Goal: Task Accomplishment & Management: Use online tool/utility

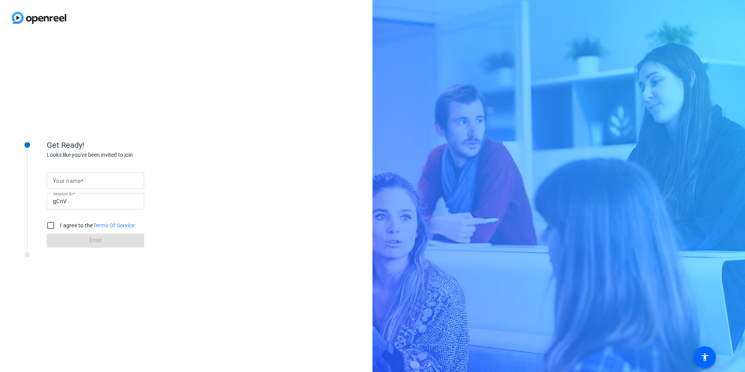
click at [83, 182] on span at bounding box center [82, 181] width 3 height 6
click at [83, 182] on input "Your name" at bounding box center [95, 180] width 85 height 9
type input "[PERSON_NAME]"
click at [49, 225] on input "I agree to the Terms Of Service" at bounding box center [51, 226] width 16 height 16
checkbox input "true"
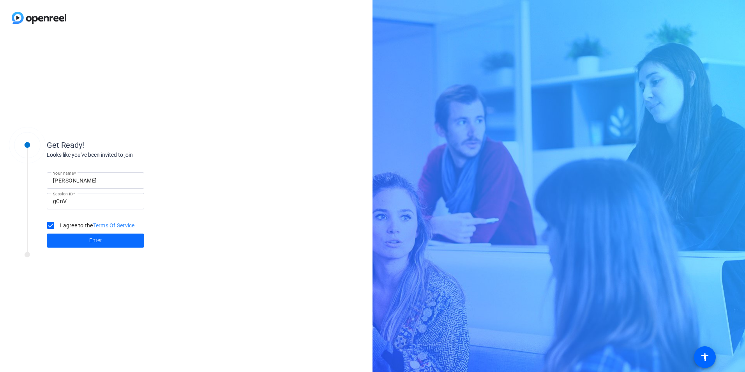
click at [104, 238] on span at bounding box center [95, 240] width 97 height 19
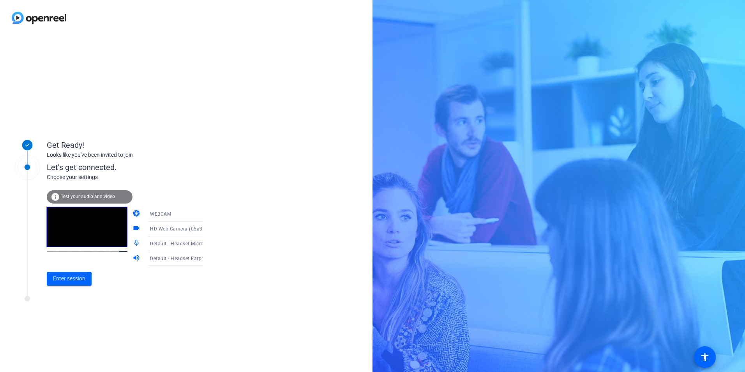
click at [83, 197] on span "Test your audio and video" at bounding box center [88, 196] width 54 height 5
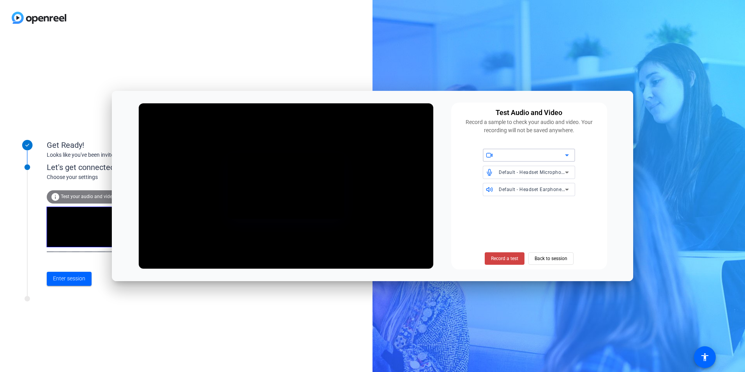
click at [566, 156] on icon at bounding box center [567, 154] width 9 height 9
click at [545, 171] on span "HD Web Camera (05a3:9331)" at bounding box center [522, 170] width 66 height 9
click at [516, 258] on span "Record a test" at bounding box center [504, 258] width 27 height 7
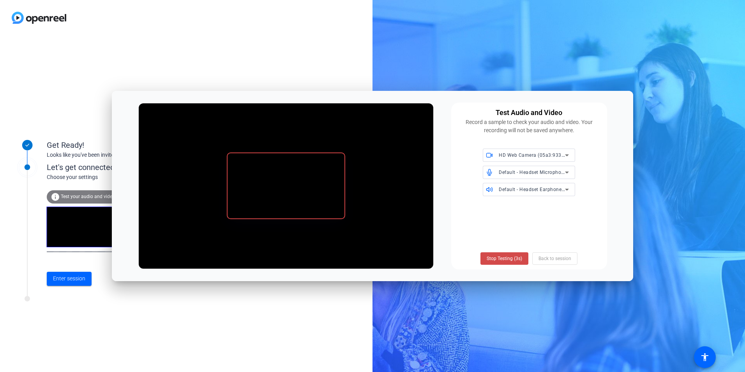
click at [497, 256] on span "Stop Testing (3s)" at bounding box center [504, 258] width 35 height 7
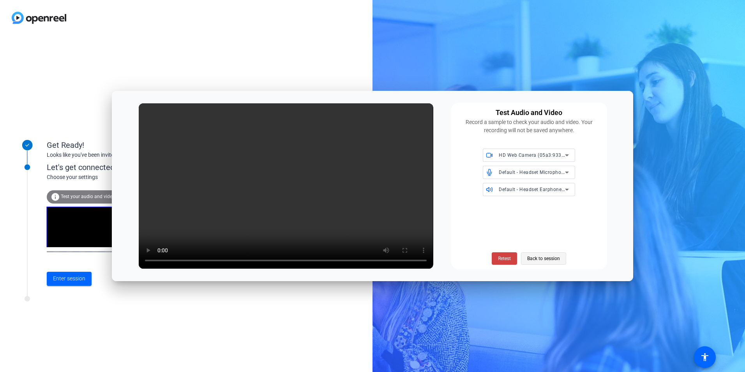
click at [549, 261] on span "Back to session" at bounding box center [544, 258] width 33 height 15
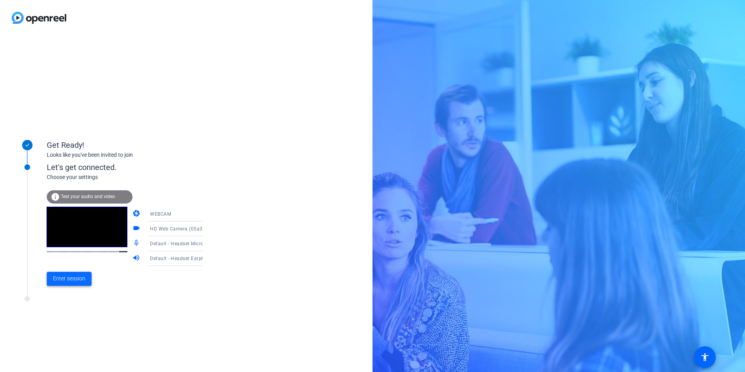
click at [78, 281] on span "Enter session" at bounding box center [69, 278] width 32 height 8
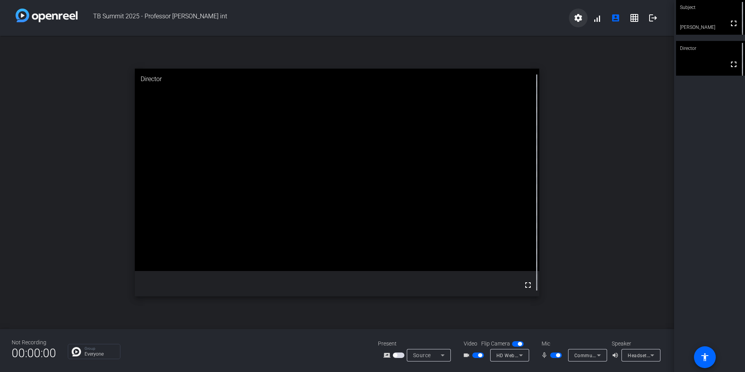
click at [582, 20] on mat-icon "settings" at bounding box center [578, 17] width 9 height 9
click at [690, 161] on div at bounding box center [372, 186] width 745 height 372
click at [637, 353] on span "Headset Earphone (Poly BT700) (047f:02e6)" at bounding box center [678, 355] width 101 height 6
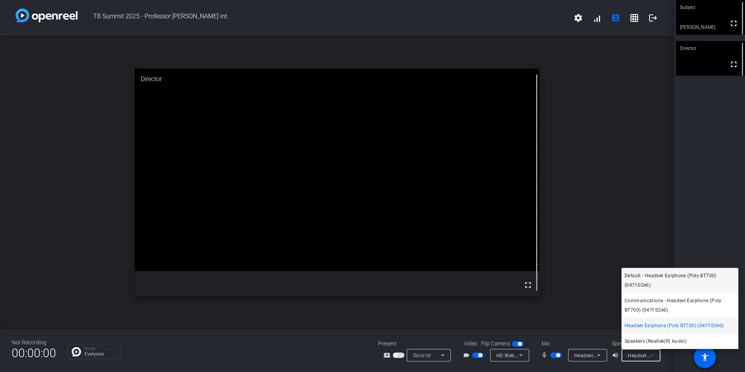
click at [682, 277] on span "Default - Headset Earphone (Poly BT700) (047f:02e6)" at bounding box center [680, 280] width 111 height 19
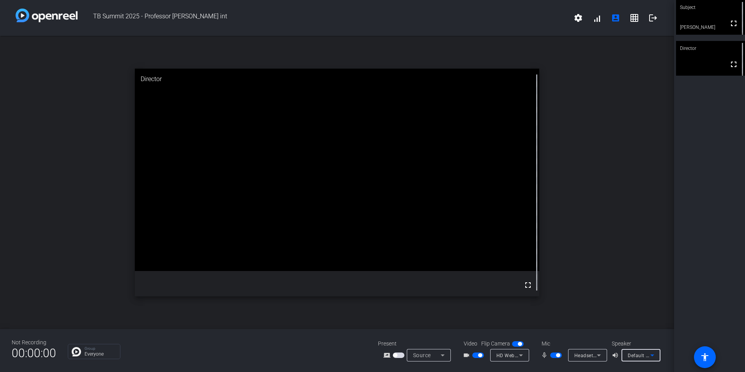
click at [652, 352] on icon at bounding box center [652, 355] width 9 height 9
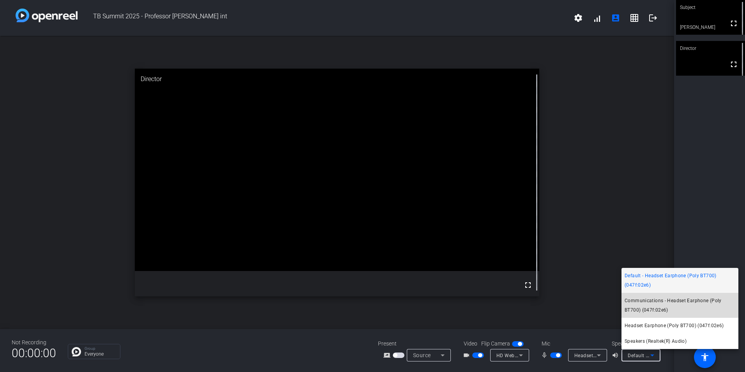
click at [658, 306] on span "Communications - Headset Earphone (Poly BT700) (047f:02e6)" at bounding box center [680, 305] width 111 height 19
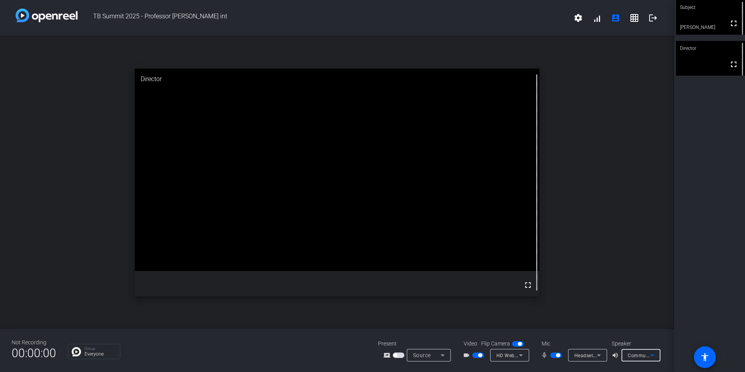
click at [653, 355] on icon at bounding box center [653, 355] width 4 height 2
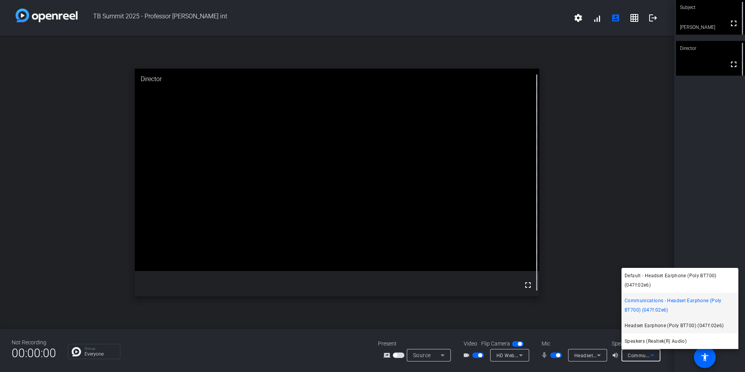
click at [657, 326] on span "Headset Earphone (Poly BT700) (047f:02e6)" at bounding box center [674, 325] width 99 height 9
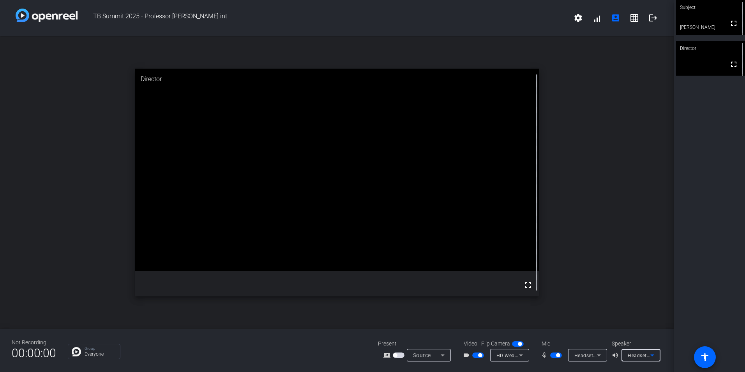
click at [651, 352] on icon at bounding box center [652, 355] width 9 height 9
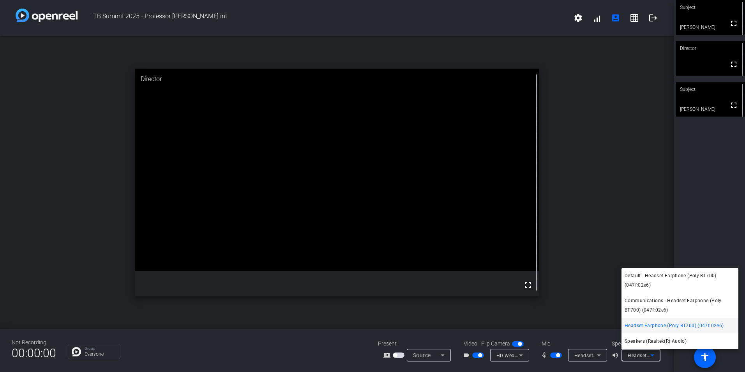
click at [713, 179] on div at bounding box center [372, 186] width 745 height 372
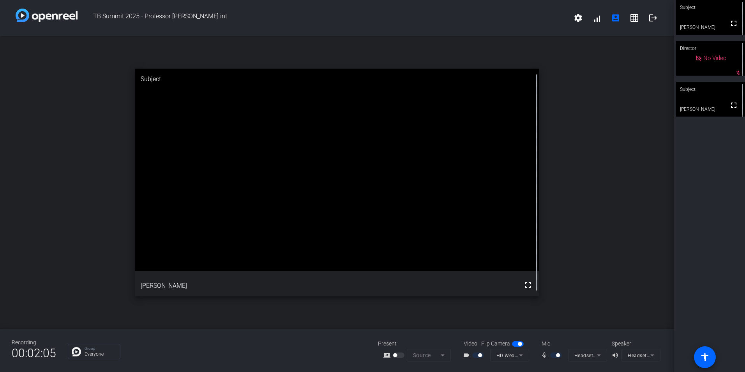
click at [554, 354] on div at bounding box center [557, 354] width 13 height 5
click at [545, 356] on mat-icon "mic_none" at bounding box center [545, 355] width 9 height 9
click at [528, 285] on mat-icon "fullscreen" at bounding box center [528, 284] width 9 height 9
